Goal: Information Seeking & Learning: Learn about a topic

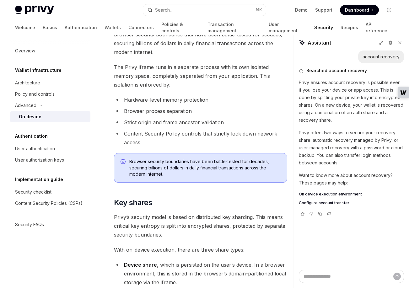
scroll to position [339, 0]
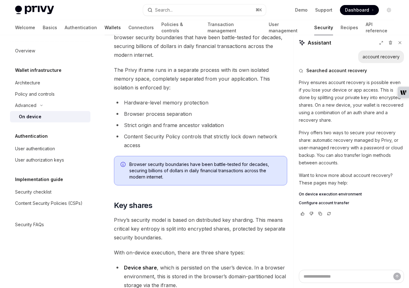
click at [105, 30] on link "Wallets" at bounding box center [113, 27] width 16 height 15
type textarea "*"
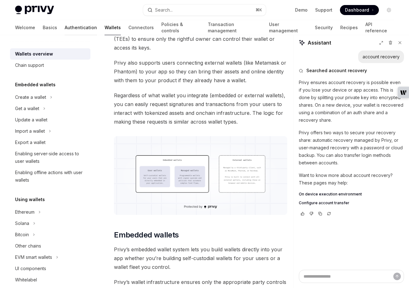
click at [65, 27] on link "Authentication" at bounding box center [81, 27] width 32 height 15
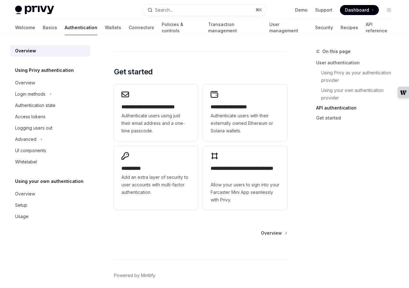
scroll to position [575, 0]
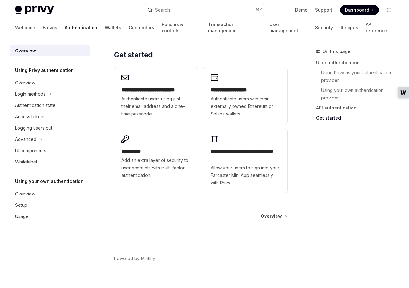
click at [278, 213] on span "Overview" at bounding box center [271, 216] width 21 height 6
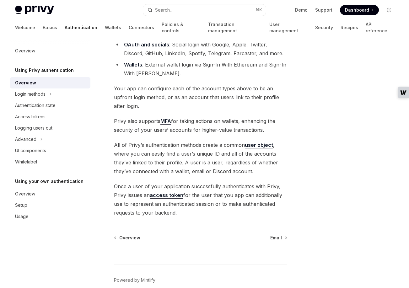
scroll to position [136, 0]
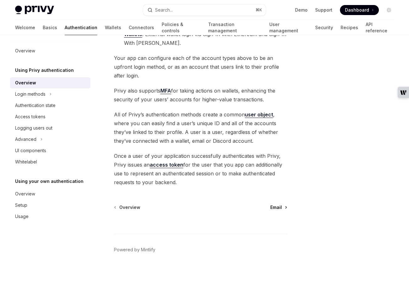
click at [278, 206] on span "Email" at bounding box center [276, 207] width 12 height 6
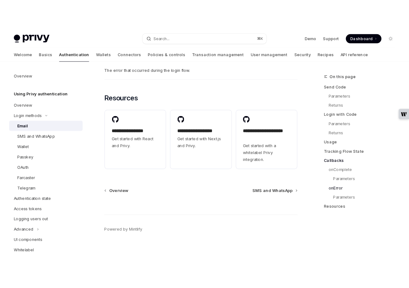
scroll to position [1257, 0]
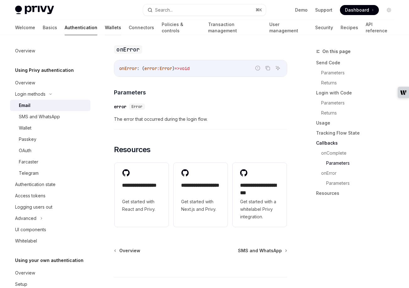
click at [105, 27] on link "Wallets" at bounding box center [113, 27] width 16 height 15
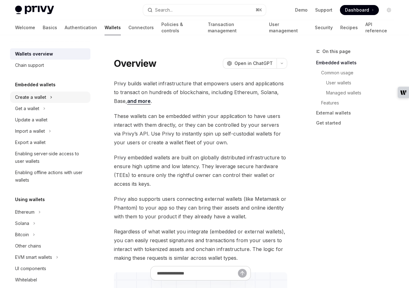
click at [31, 97] on div "Create a wallet" at bounding box center [30, 98] width 31 height 8
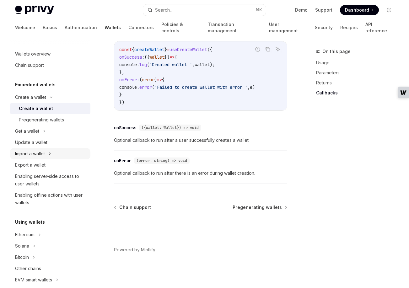
scroll to position [516, 0]
click at [247, 207] on span "Pregenerating wallets" at bounding box center [257, 207] width 49 height 6
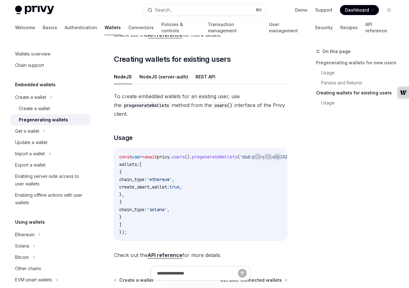
scroll to position [391, 0]
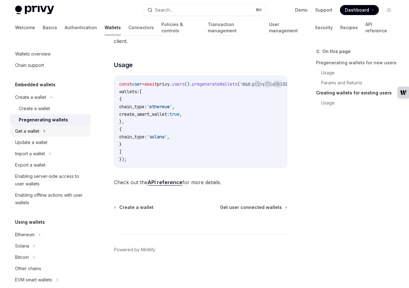
click at [29, 133] on div "Get a wallet" at bounding box center [27, 131] width 24 height 8
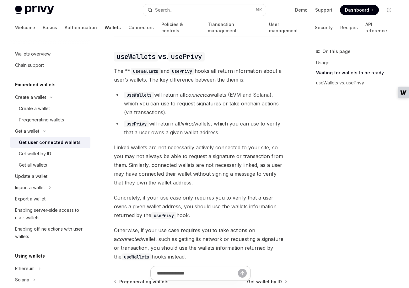
scroll to position [666, 0]
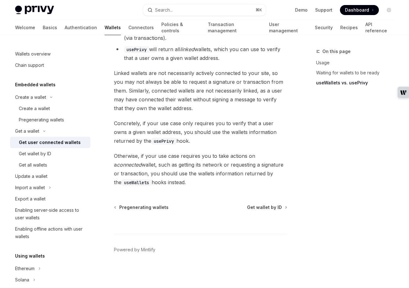
click at [267, 207] on span "Get wallet by ID" at bounding box center [264, 207] width 35 height 6
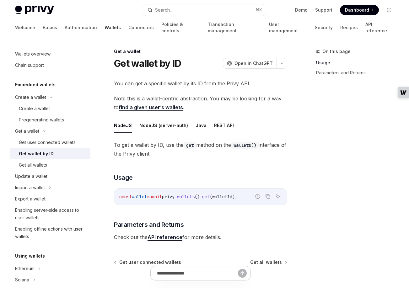
scroll to position [0, 0]
click at [32, 177] on div "Update a wallet" at bounding box center [31, 177] width 32 height 8
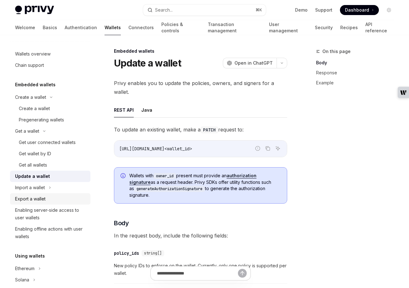
click at [35, 194] on link "Export a wallet" at bounding box center [50, 198] width 80 height 11
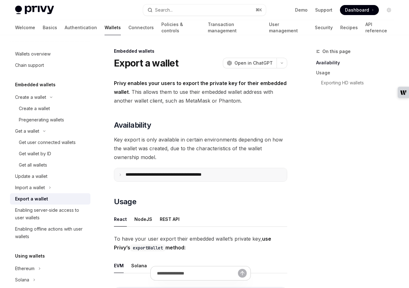
click at [121, 177] on summary "**********" at bounding box center [200, 174] width 173 height 13
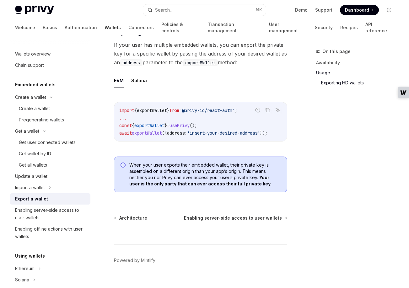
scroll to position [868, 0]
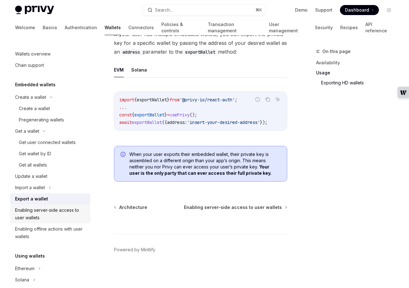
click at [36, 214] on div "Enabling server-side access to user wallets" at bounding box center [51, 214] width 72 height 15
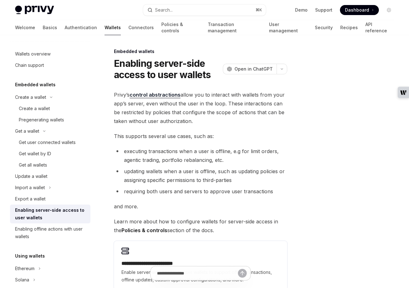
scroll to position [103, 0]
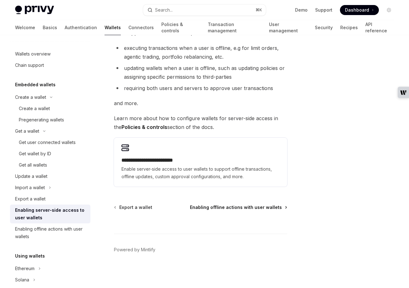
click at [236, 209] on span "Enabling offline actions with user wallets" at bounding box center [236, 207] width 92 height 6
type textarea "*"
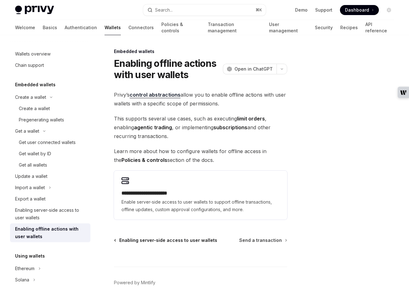
click at [131, 239] on span "Enabling server-side access to user wallets" at bounding box center [168, 240] width 98 height 6
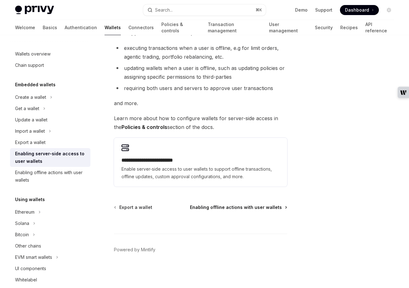
click at [238, 205] on span "Enabling offline actions with user wallets" at bounding box center [236, 207] width 92 height 6
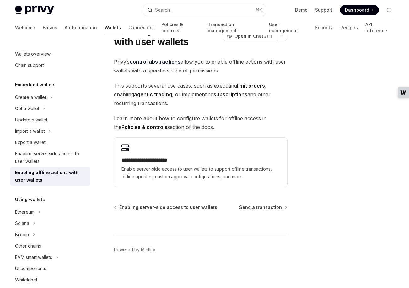
scroll to position [33, 0]
click at [259, 208] on span "Send a transaction" at bounding box center [260, 207] width 43 height 6
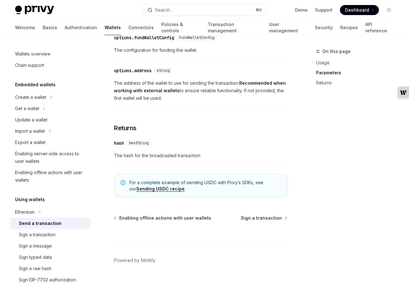
scroll to position [391, 0]
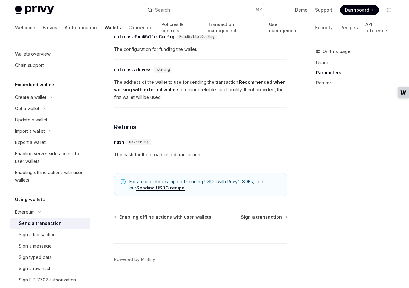
click at [147, 187] on link "Sending USDC recipe" at bounding box center [160, 188] width 48 height 6
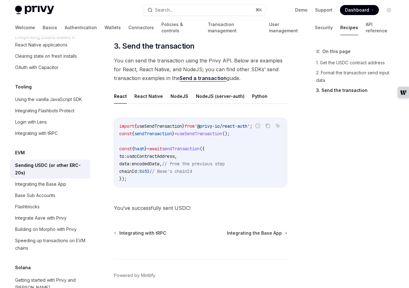
scroll to position [514, 0]
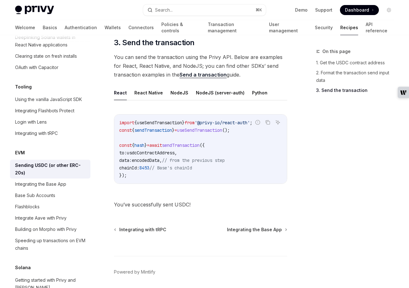
scroll to position [391, 0]
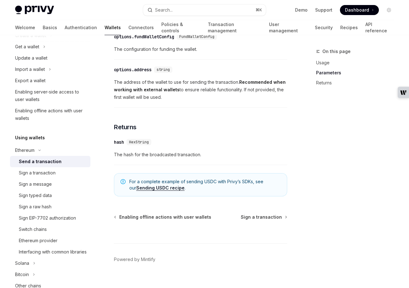
click at [262, 220] on div at bounding box center [200, 231] width 173 height 23
click at [261, 218] on span "Sign a transaction" at bounding box center [261, 217] width 41 height 6
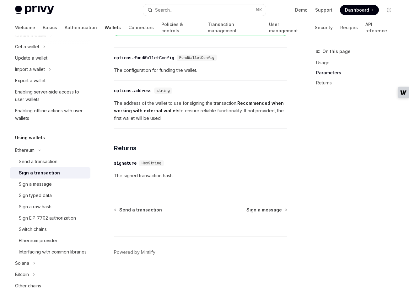
scroll to position [372, 0]
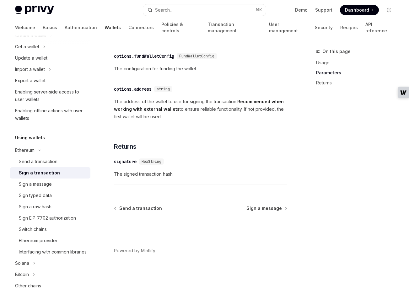
click at [260, 212] on div at bounding box center [200, 223] width 173 height 23
click at [260, 208] on span "Sign a message" at bounding box center [263, 208] width 35 height 6
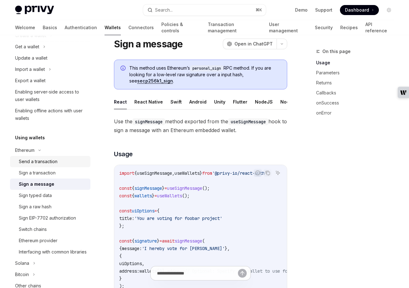
scroll to position [20, 0]
click at [36, 195] on div "Sign typed data" at bounding box center [35, 196] width 33 height 8
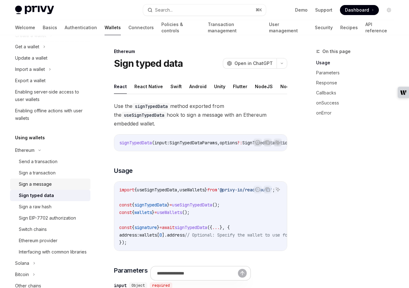
click at [34, 185] on div "Sign a message" at bounding box center [35, 185] width 33 height 8
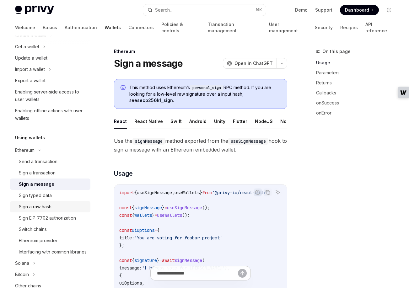
click at [38, 204] on div "Sign a raw hash" at bounding box center [35, 207] width 33 height 8
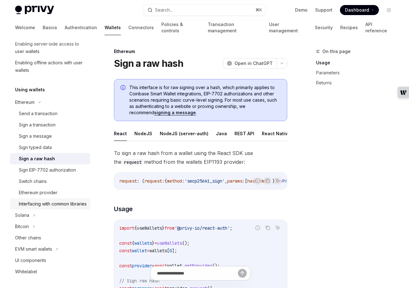
scroll to position [111, 0]
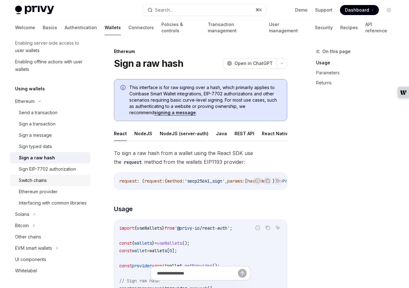
click at [31, 179] on div "Switch chains" at bounding box center [33, 181] width 28 height 8
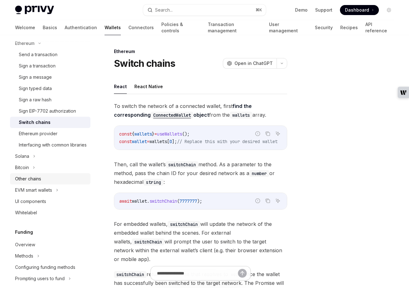
scroll to position [169, 0]
click at [34, 194] on div "EVM smart wallets" at bounding box center [33, 190] width 37 height 8
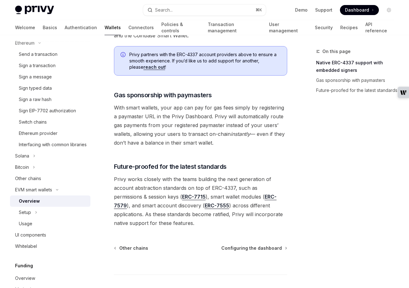
scroll to position [472, 0]
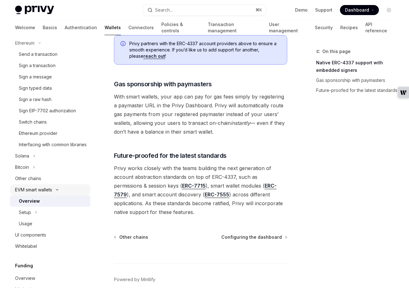
scroll to position [486, 0]
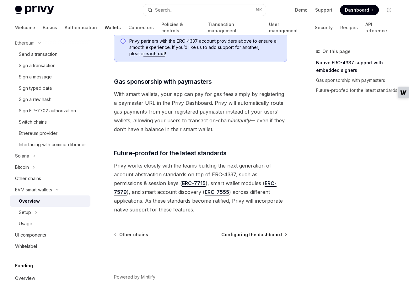
click at [243, 232] on span "Configuring the dashboard" at bounding box center [251, 235] width 61 height 6
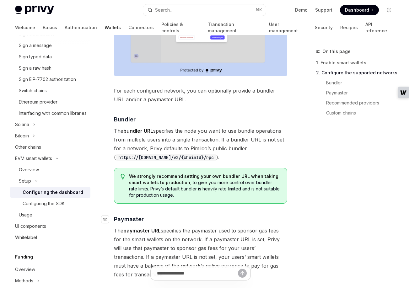
scroll to position [447, 0]
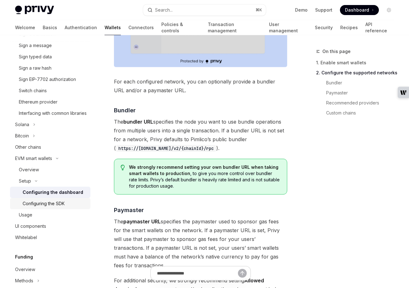
click at [58, 208] on div "Configuring the SDK" at bounding box center [44, 204] width 42 height 8
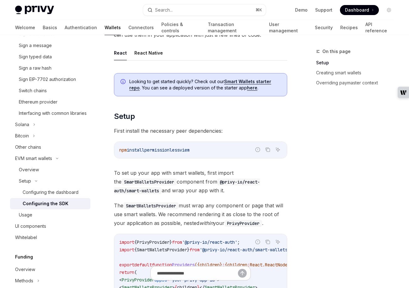
scroll to position [96, 0]
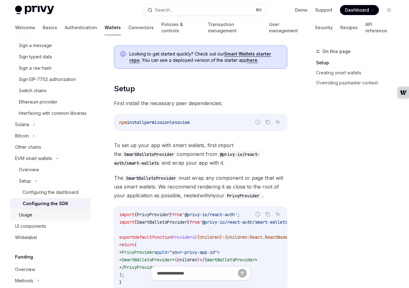
click at [37, 219] on div "Usage" at bounding box center [53, 215] width 68 height 8
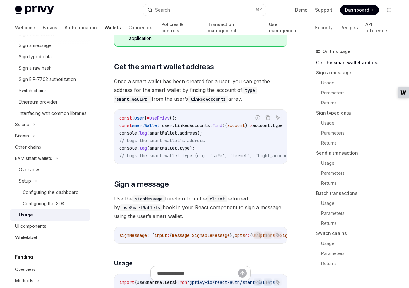
scroll to position [124, 0]
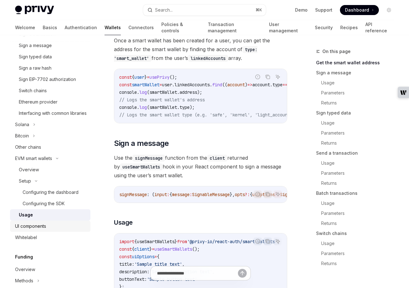
click at [36, 232] on link "UI components" at bounding box center [50, 226] width 80 height 11
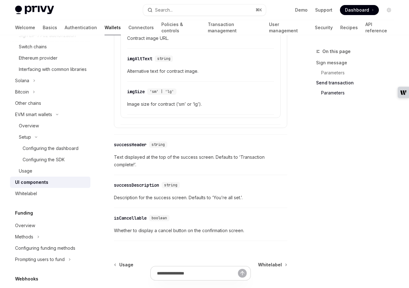
scroll to position [1110, 0]
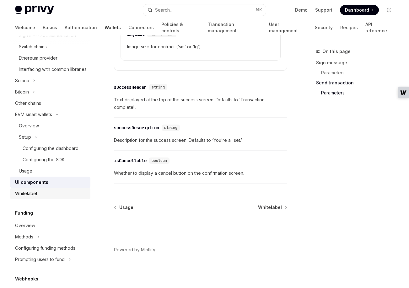
click at [32, 197] on div "Whitelabel" at bounding box center [26, 194] width 22 height 8
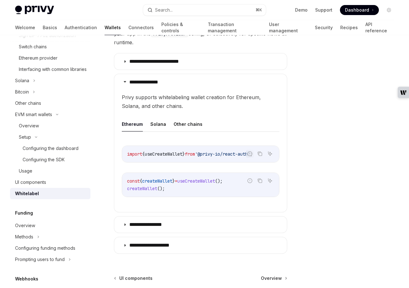
scroll to position [255, 0]
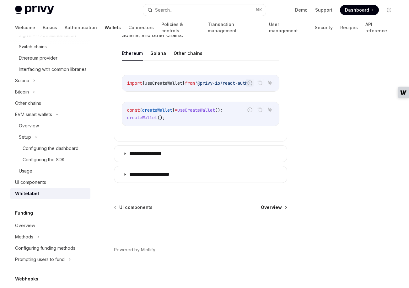
click at [278, 209] on span "Overview" at bounding box center [271, 207] width 21 height 6
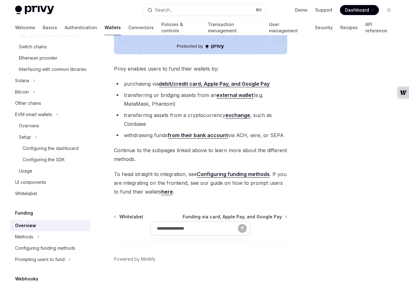
scroll to position [218, 0]
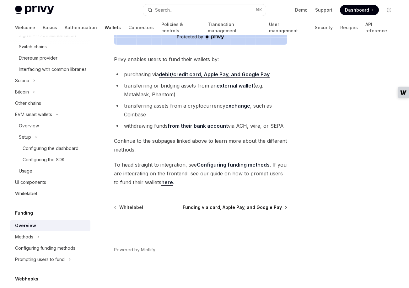
click at [224, 207] on span "Funding via card, Apple Pay, and Google Pay" at bounding box center [232, 207] width 99 height 6
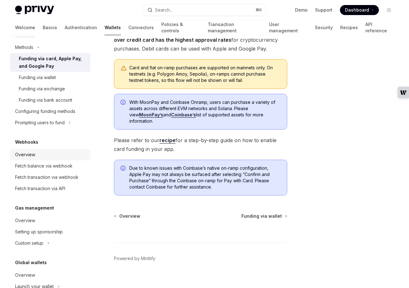
scroll to position [470, 0]
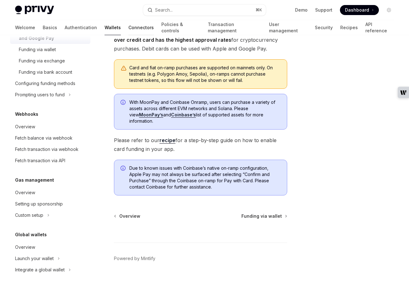
click at [128, 26] on link "Connectors" at bounding box center [140, 27] width 25 height 15
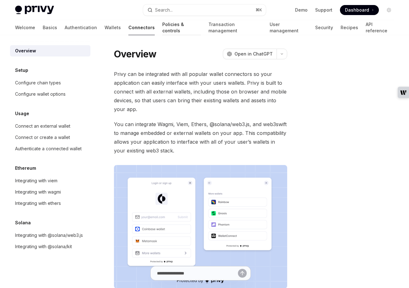
click at [162, 29] on link "Policies & controls" at bounding box center [181, 27] width 39 height 15
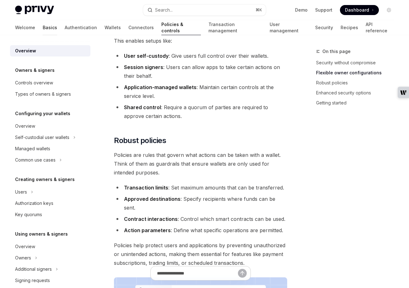
scroll to position [209, 0]
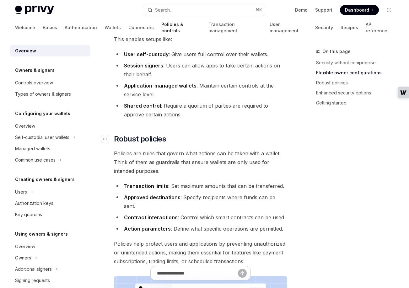
click at [177, 134] on h2 "​ Robust policies" at bounding box center [200, 139] width 173 height 10
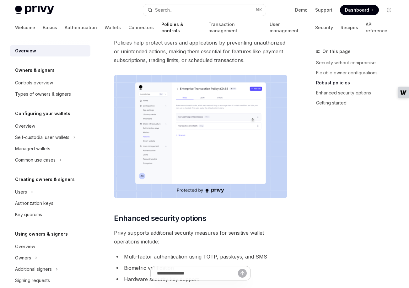
scroll to position [409, 0]
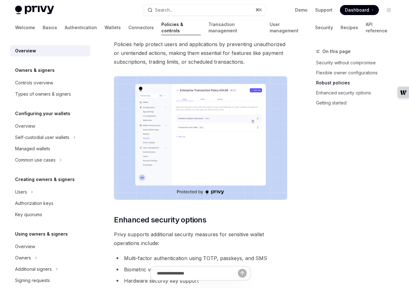
click at [182, 112] on img at bounding box center [200, 138] width 173 height 124
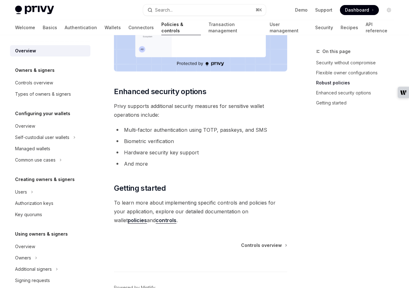
scroll to position [552, 0]
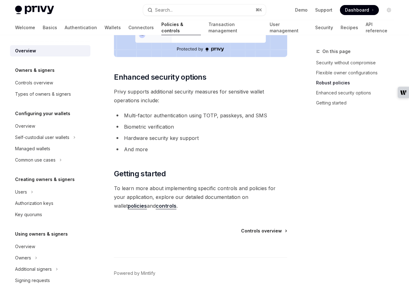
click at [261, 228] on span "Controls overview" at bounding box center [261, 231] width 41 height 6
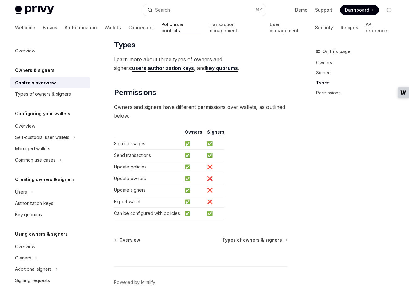
scroll to position [593, 0]
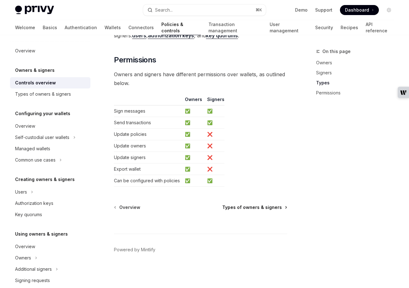
click at [255, 207] on span "Types of owners & signers" at bounding box center [252, 207] width 60 height 6
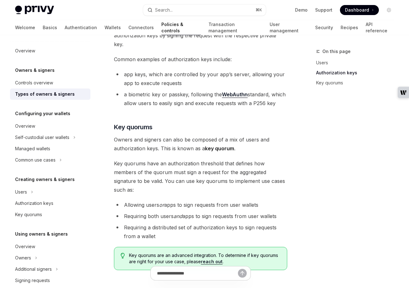
scroll to position [231, 0]
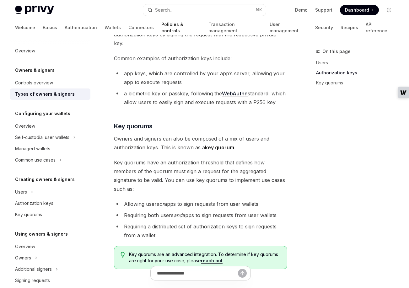
click at [273, 271] on div at bounding box center [200, 276] width 173 height 23
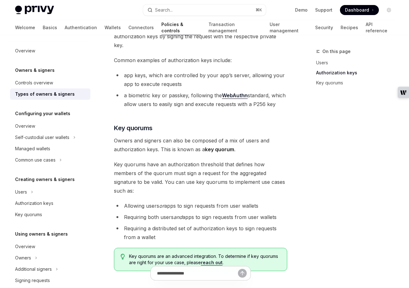
click at [272, 272] on div at bounding box center [200, 276] width 173 height 23
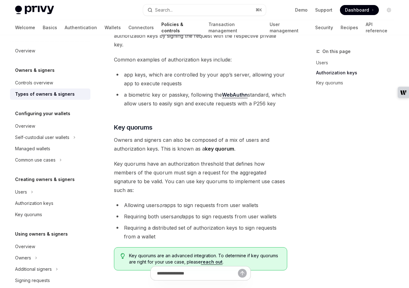
click at [271, 273] on div at bounding box center [200, 276] width 173 height 23
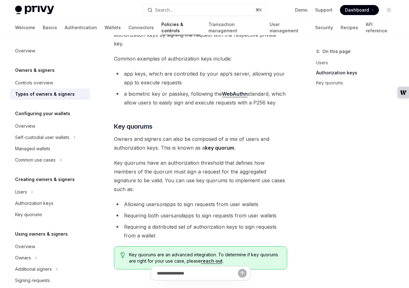
click at [268, 272] on div at bounding box center [200, 276] width 173 height 23
click at [108, 145] on div "Owners & signers Types of owners & signers OpenAI Open in ChatGPT OpenAI Open i…" at bounding box center [142, 94] width 294 height 553
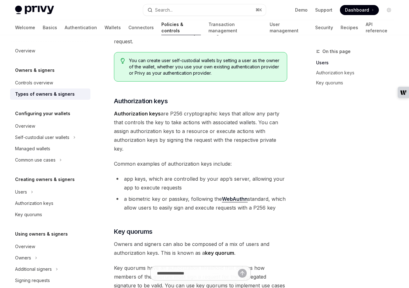
scroll to position [295, 0]
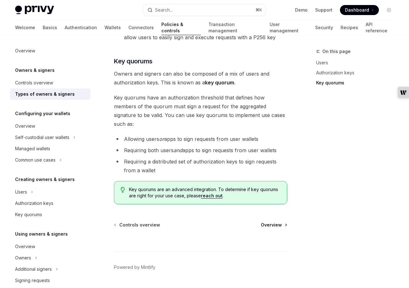
drag, startPoint x: 303, startPoint y: 205, endPoint x: 281, endPoint y: 207, distance: 22.4
click at [302, 206] on div "On this page Users Authorization keys Key quorums Owners & signers Types of own…" at bounding box center [204, 23] width 389 height 566
click at [276, 222] on span "Overview" at bounding box center [271, 225] width 21 height 6
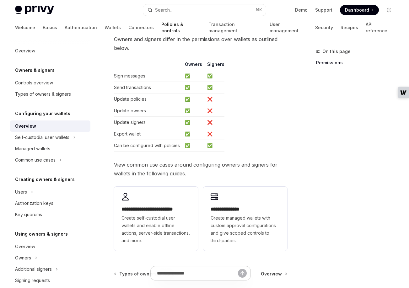
scroll to position [124, 0]
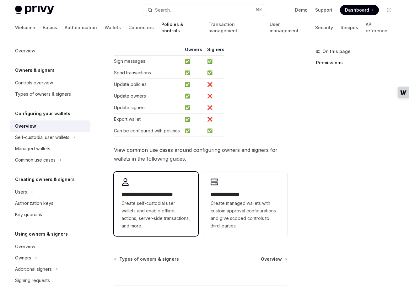
click at [149, 198] on h2 "**********" at bounding box center [155, 195] width 69 height 8
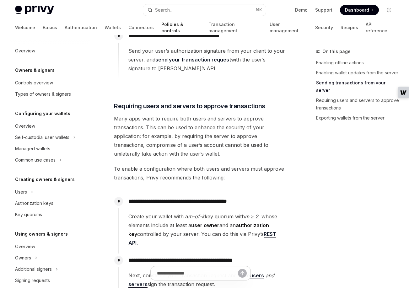
scroll to position [909, 0]
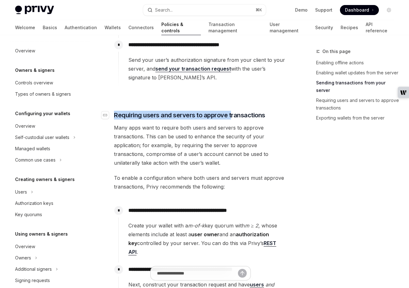
drag, startPoint x: 115, startPoint y: 97, endPoint x: 230, endPoint y: 98, distance: 115.2
click at [230, 111] on span "Requiring users and servers to approve transactions" at bounding box center [189, 115] width 151 height 9
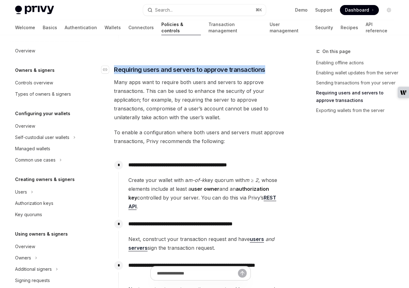
click at [264, 65] on h3 "​ Requiring users and servers to approve transactions" at bounding box center [200, 69] width 173 height 9
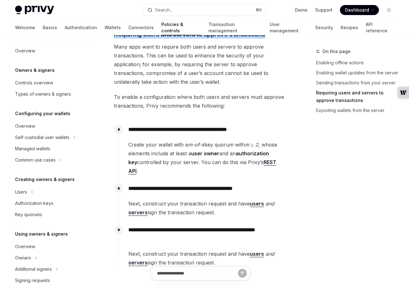
scroll to position [998, 0]
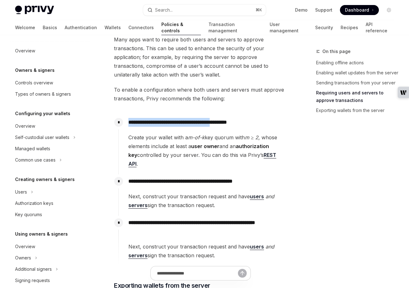
drag, startPoint x: 129, startPoint y: 105, endPoint x: 236, endPoint y: 104, distance: 107.1
click at [236, 118] on p "**********" at bounding box center [207, 122] width 159 height 9
click at [259, 118] on p "**********" at bounding box center [207, 122] width 159 height 9
copy p "**********"
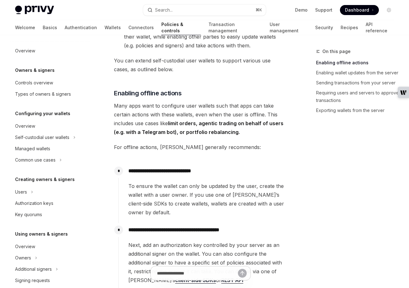
scroll to position [124, 0]
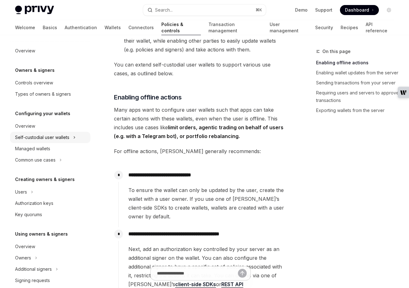
click at [42, 139] on div "Self-custodial user wallets" at bounding box center [42, 138] width 54 height 8
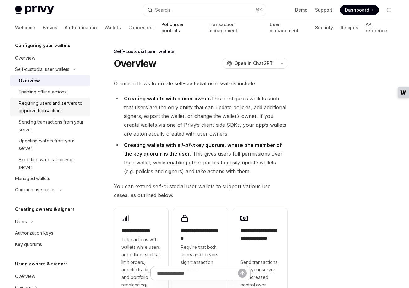
scroll to position [69, 0]
click at [42, 187] on div "Common use cases" at bounding box center [35, 190] width 40 height 8
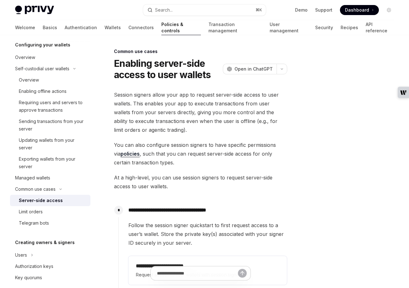
click at [161, 28] on link "Policies & controls" at bounding box center [181, 27] width 40 height 15
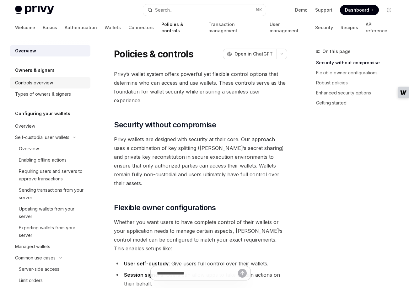
click at [45, 83] on div "Controls overview" at bounding box center [34, 83] width 38 height 8
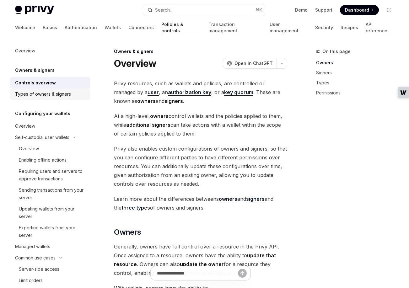
click at [55, 94] on div "Types of owners & signers" at bounding box center [43, 94] width 56 height 8
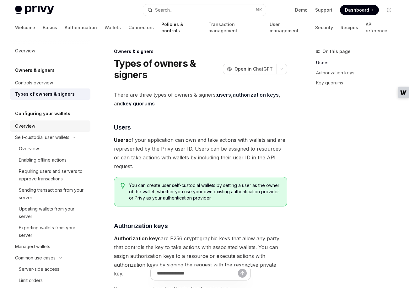
click at [41, 125] on div "Overview" at bounding box center [51, 126] width 72 height 8
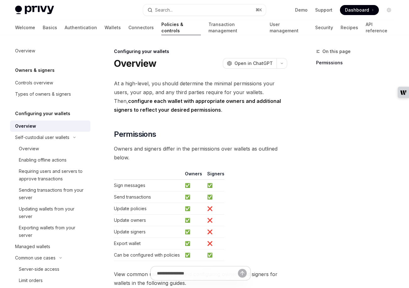
scroll to position [176, 0]
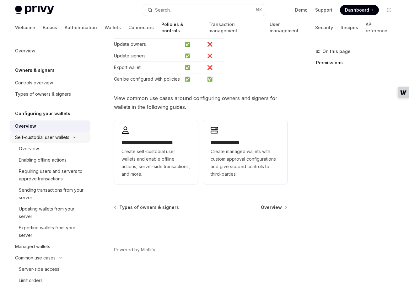
click at [46, 138] on div "Self-custodial user wallets" at bounding box center [42, 138] width 54 height 8
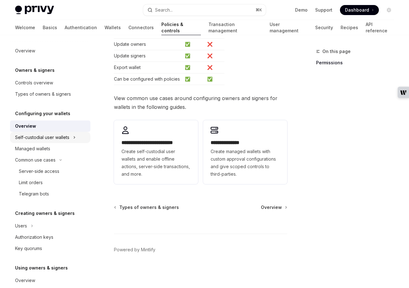
click at [38, 138] on div "Self-custodial user wallets" at bounding box center [42, 138] width 54 height 8
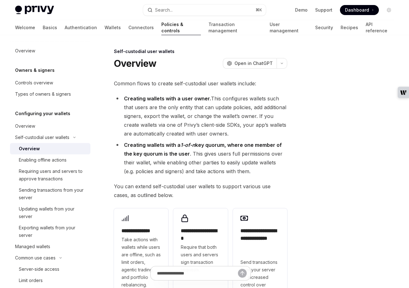
click at [35, 149] on div "Overview" at bounding box center [29, 149] width 21 height 8
click at [43, 226] on div "Exporting wallets from your server" at bounding box center [53, 231] width 68 height 15
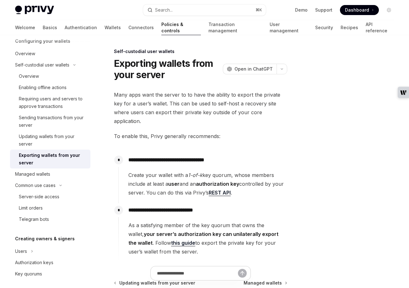
scroll to position [82, 0]
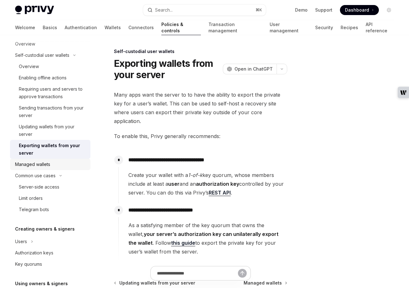
click at [33, 162] on div "Managed wallets" at bounding box center [32, 165] width 35 height 8
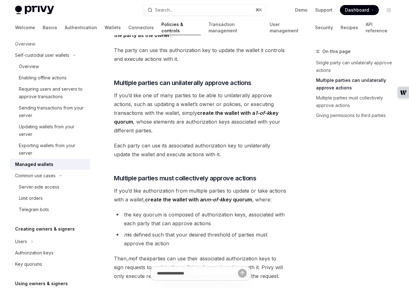
scroll to position [231, 0]
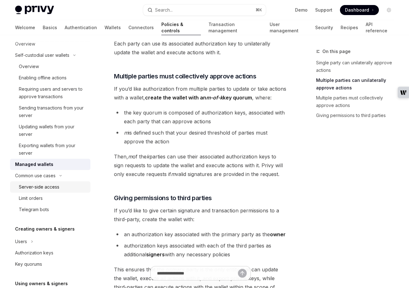
click at [36, 189] on div "Server-side access" at bounding box center [39, 187] width 40 height 8
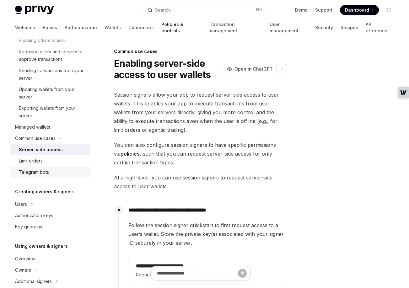
scroll to position [129, 0]
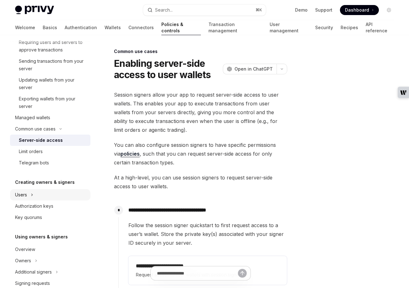
click at [34, 197] on div "Users" at bounding box center [50, 194] width 80 height 11
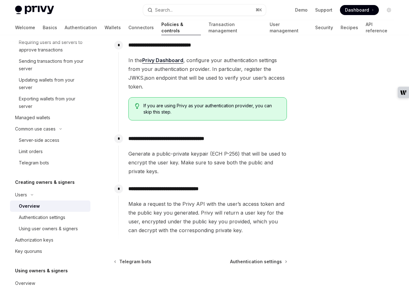
scroll to position [285, 0]
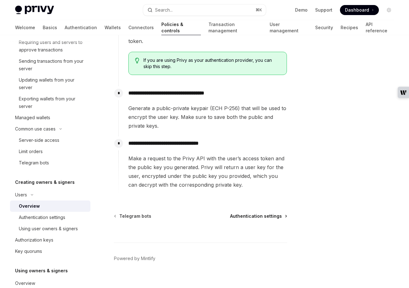
click at [249, 213] on span "Authentication settings" at bounding box center [256, 216] width 52 height 6
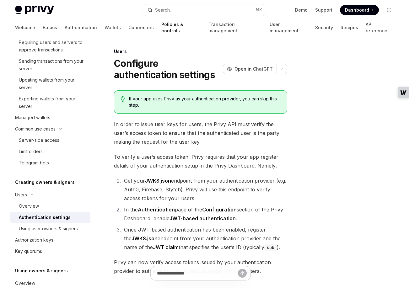
scroll to position [89, 0]
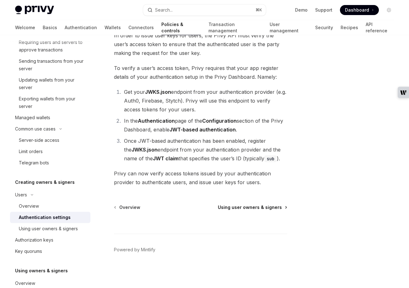
click at [253, 208] on span "Using user owners & signers" at bounding box center [250, 207] width 64 height 6
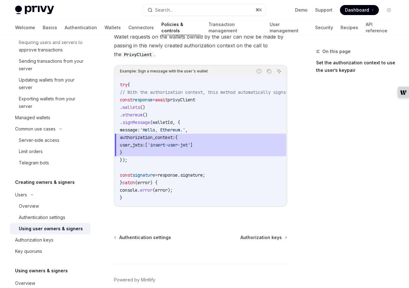
scroll to position [399, 0]
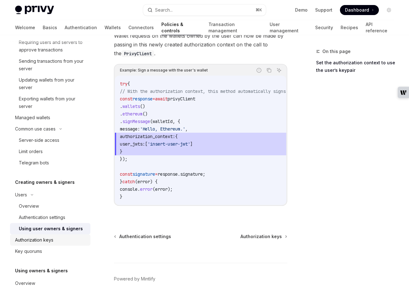
click at [39, 241] on div "Authorization keys" at bounding box center [34, 240] width 38 height 8
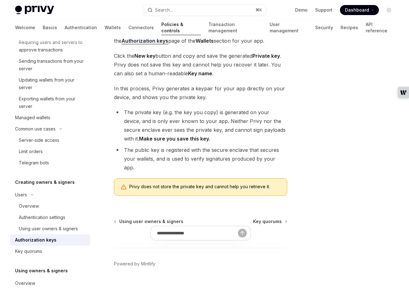
scroll to position [145, 0]
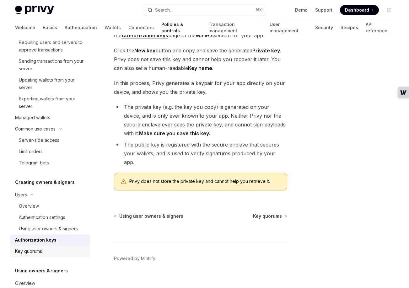
click at [22, 254] on div "Key quorums" at bounding box center [28, 252] width 27 height 8
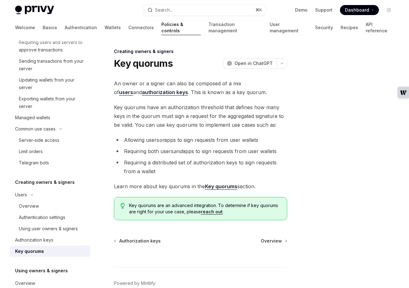
click at [210, 212] on link "reach out" at bounding box center [212, 212] width 22 height 6
click at [213, 212] on link "reach out" at bounding box center [212, 212] width 22 height 6
click at [270, 244] on div at bounding box center [200, 255] width 173 height 23
click at [270, 241] on span "Overview" at bounding box center [271, 241] width 21 height 6
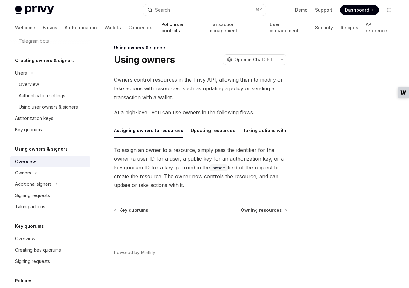
scroll to position [4, 0]
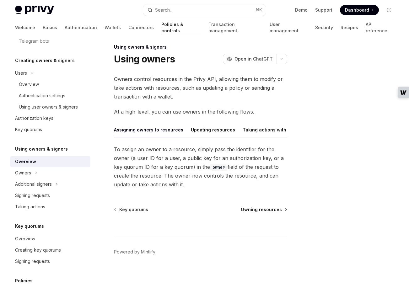
click at [261, 209] on span "Owning resources" at bounding box center [261, 210] width 41 height 6
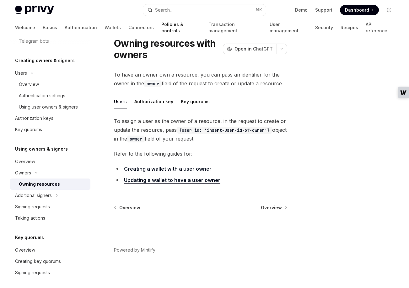
scroll to position [20, 0]
click at [270, 211] on div at bounding box center [200, 222] width 173 height 23
click at [270, 208] on span "Overview" at bounding box center [271, 208] width 21 height 6
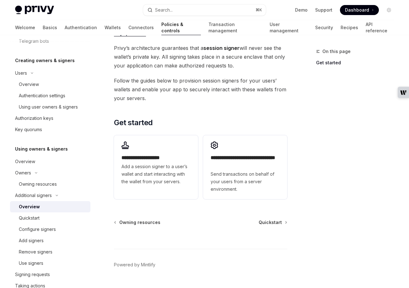
scroll to position [160, 0]
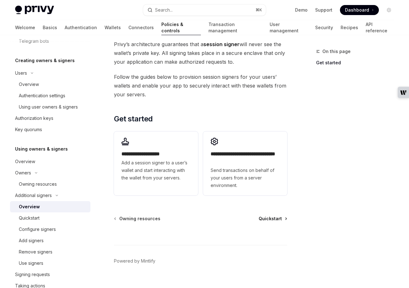
click at [269, 219] on span "Quickstart" at bounding box center [270, 219] width 23 height 6
type textarea "*"
